Goal: Task Accomplishment & Management: Use online tool/utility

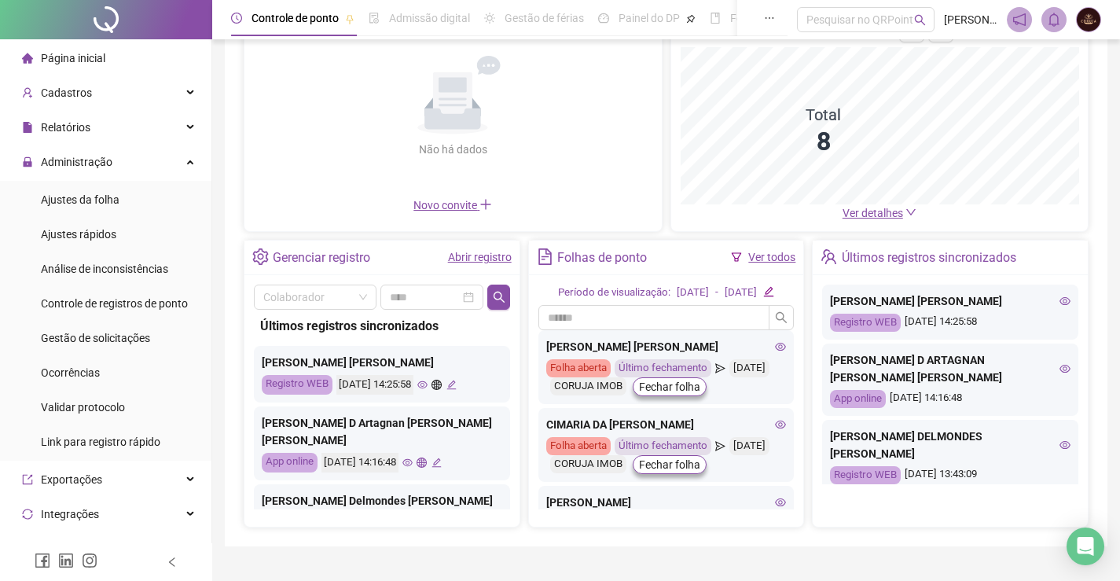
scroll to position [144, 0]
click at [84, 200] on span "Ajustes da folha" at bounding box center [80, 199] width 79 height 13
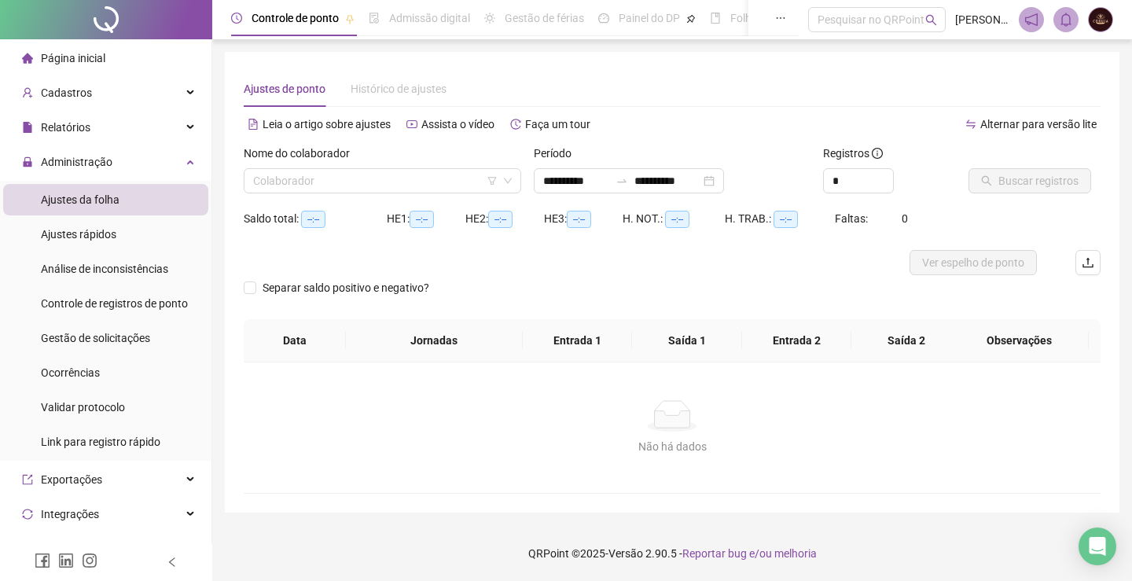
type input "**********"
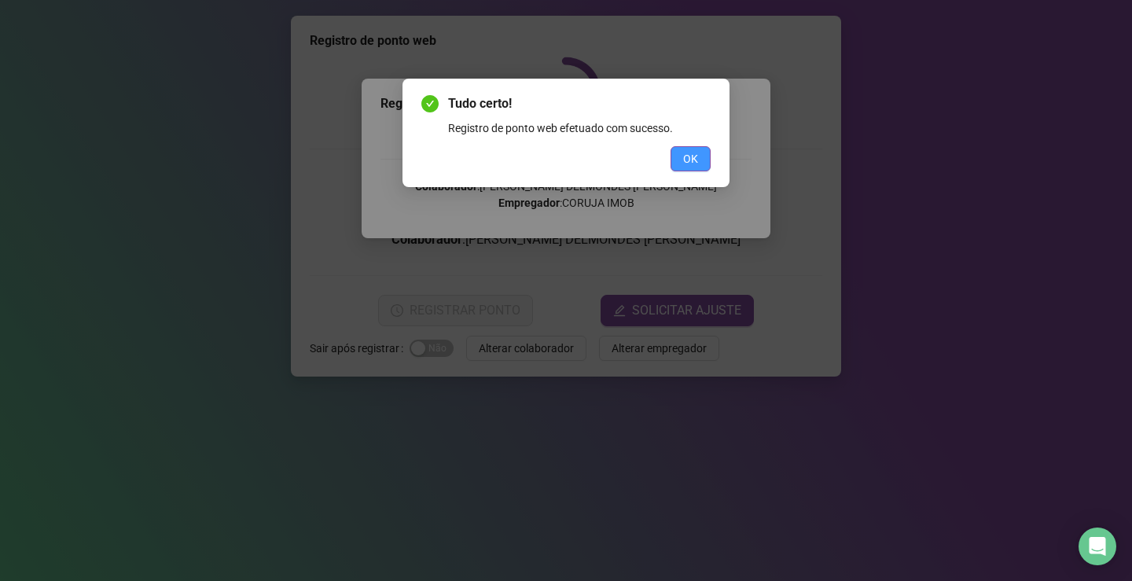
click at [699, 156] on button "OK" at bounding box center [690, 158] width 40 height 25
